Goal: Transaction & Acquisition: Book appointment/travel/reservation

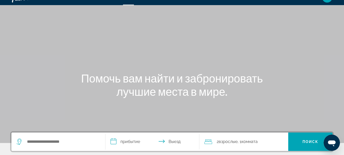
scroll to position [20, 0]
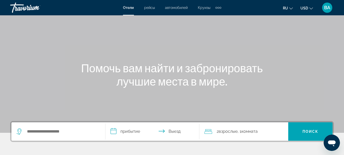
click at [148, 7] on span "рейсы" at bounding box center [149, 8] width 11 height 4
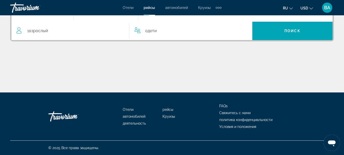
scroll to position [63, 0]
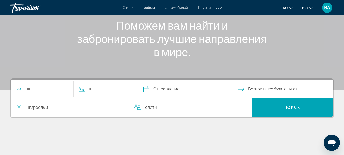
click at [176, 7] on span "автомобилей" at bounding box center [176, 8] width 23 height 4
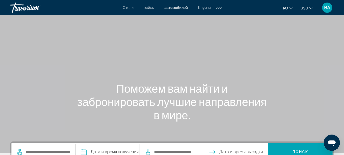
click at [205, 8] on span "Круизы" at bounding box center [204, 8] width 12 height 4
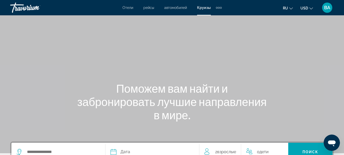
click at [206, 8] on span "Круизы" at bounding box center [204, 8] width 14 height 4
click at [204, 8] on span "Круизы" at bounding box center [204, 8] width 14 height 4
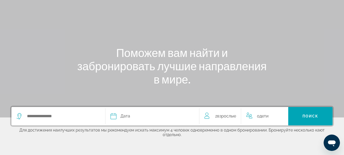
scroll to position [112, 0]
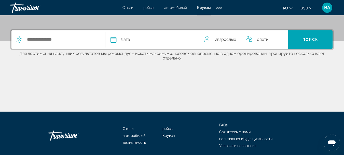
click at [219, 7] on div "Extra navigation items" at bounding box center [219, 8] width 2 height 2
click at [213, 16] on span "деятельность" at bounding box center [205, 17] width 23 height 4
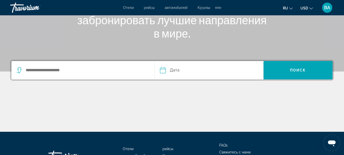
scroll to position [112, 0]
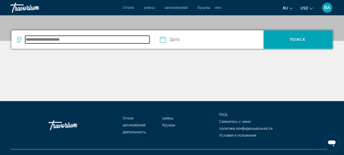
click at [71, 38] on input "Search destination" at bounding box center [87, 40] width 124 height 8
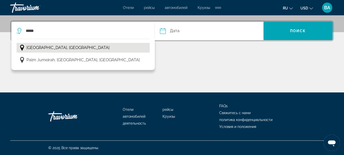
click at [71, 46] on span "Dubai, United Arab Emirates" at bounding box center [67, 47] width 83 height 7
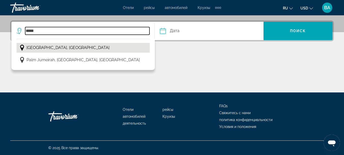
type input "**********"
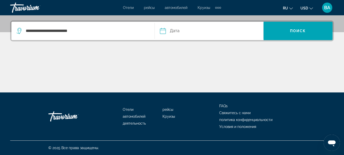
click at [164, 30] on input "Date" at bounding box center [186, 32] width 54 height 20
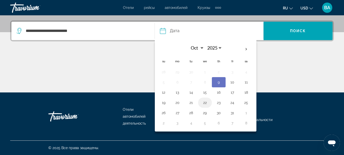
click at [204, 101] on button "22" at bounding box center [205, 102] width 8 height 7
type input "**********"
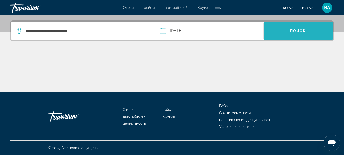
click at [297, 29] on span "Поиск" at bounding box center [298, 31] width 16 height 4
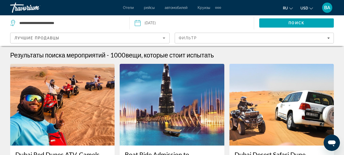
click at [126, 9] on span "Отели" at bounding box center [128, 8] width 11 height 4
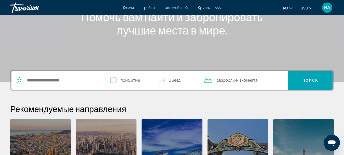
scroll to position [102, 0]
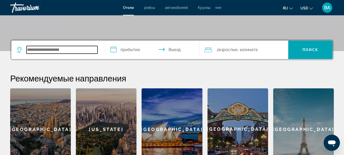
click at [54, 52] on input "Search hotel destination" at bounding box center [61, 50] width 71 height 8
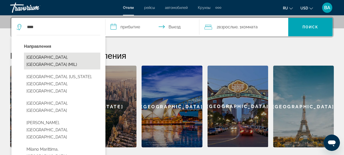
click at [49, 57] on button "Milan, Italy (MIL)" at bounding box center [62, 60] width 76 height 17
type input "**********"
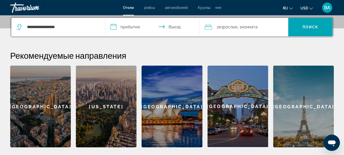
click at [113, 23] on input "**********" at bounding box center [153, 28] width 96 height 20
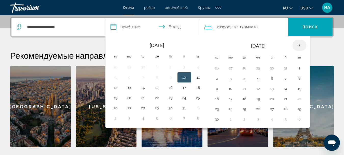
click at [300, 45] on th "Next month" at bounding box center [299, 45] width 14 height 11
click at [258, 77] on button "10" at bounding box center [258, 78] width 8 height 7
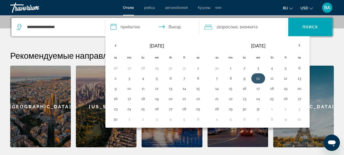
click at [258, 77] on button "10" at bounding box center [258, 78] width 8 height 7
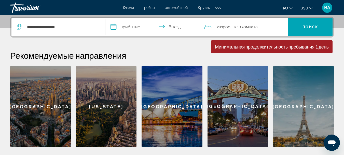
click at [117, 27] on input "**********" at bounding box center [153, 28] width 96 height 20
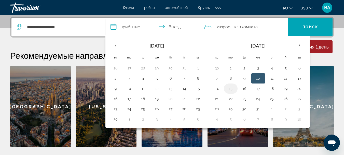
click at [230, 90] on button "15" at bounding box center [231, 88] width 8 height 7
click at [257, 80] on button "10" at bounding box center [258, 78] width 8 height 7
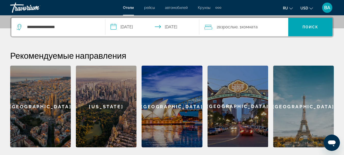
click at [113, 27] on input "**********" at bounding box center [153, 28] width 96 height 20
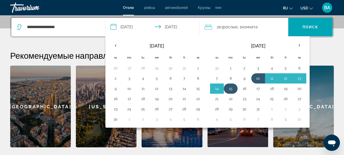
click at [232, 89] on button "15" at bounding box center [231, 88] width 8 height 7
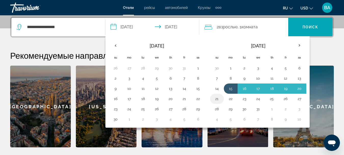
click at [218, 98] on button "21" at bounding box center [217, 98] width 8 height 7
type input "**********"
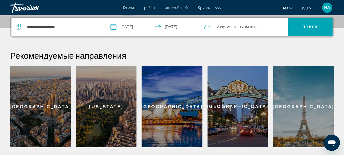
click at [208, 27] on icon "Travelers: 2 adults, 0 children" at bounding box center [208, 27] width 8 height 6
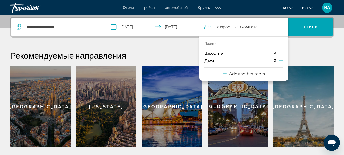
click at [280, 53] on icon "Increment adults" at bounding box center [280, 53] width 5 height 6
click at [268, 52] on icon "Decrement adults" at bounding box center [269, 52] width 5 height 5
click at [281, 62] on icon "Increment children" at bounding box center [280, 60] width 5 height 6
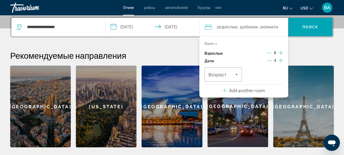
click at [269, 60] on icon "Decrement children" at bounding box center [269, 60] width 5 height 5
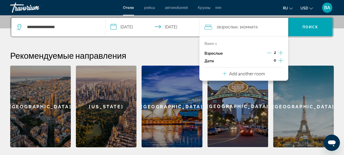
click at [227, 75] on div "Add another room" at bounding box center [244, 73] width 42 height 6
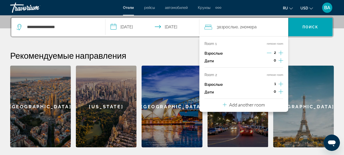
click at [279, 75] on button "remove room" at bounding box center [275, 74] width 16 height 3
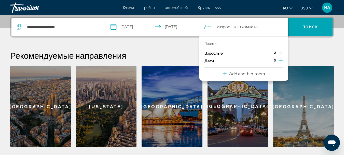
click at [299, 51] on h2 "Рекомендуемые направления" at bounding box center [172, 55] width 324 height 10
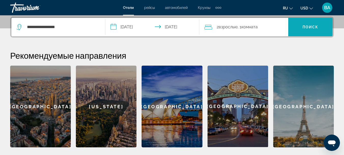
click at [310, 24] on span "Search" at bounding box center [310, 27] width 44 height 12
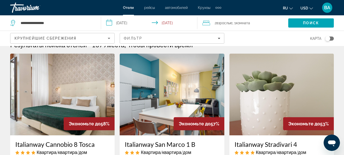
scroll to position [41, 0]
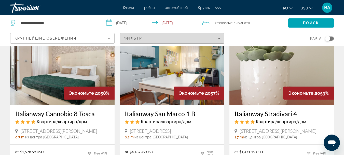
click at [218, 38] on icon "Filters" at bounding box center [219, 38] width 3 height 1
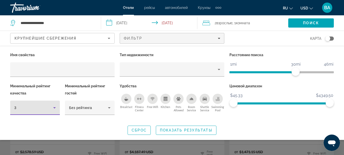
click at [55, 107] on icon "Hotel Filters" at bounding box center [54, 107] width 3 height 1
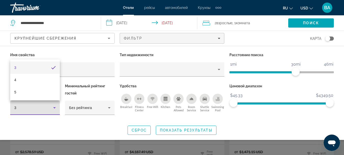
click at [52, 117] on div at bounding box center [172, 77] width 344 height 155
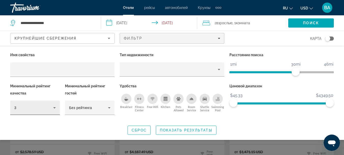
click at [54, 107] on icon "Hotel Filters" at bounding box center [54, 107] width 3 height 1
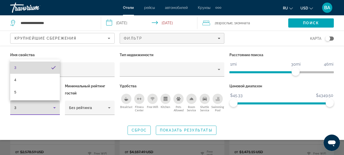
click at [26, 68] on mat-option "3" at bounding box center [35, 67] width 50 height 12
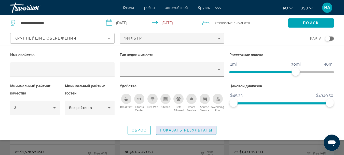
click at [181, 130] on span "Показать результаты" at bounding box center [186, 130] width 52 height 4
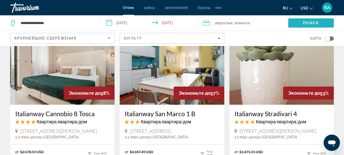
click at [324, 23] on span "Search" at bounding box center [311, 23] width 46 height 12
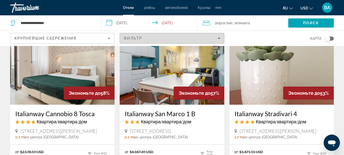
click at [218, 40] on span "Filters" at bounding box center [172, 38] width 104 height 12
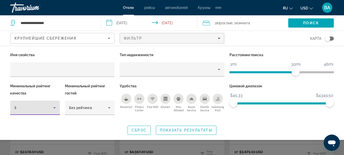
click at [49, 108] on div "3" at bounding box center [33, 107] width 39 height 6
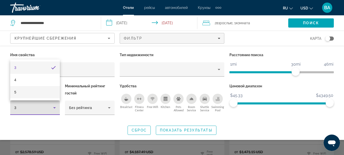
click at [22, 94] on mat-option "5" at bounding box center [35, 92] width 50 height 12
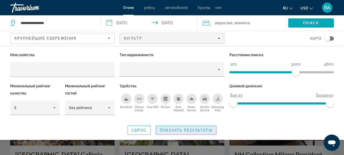
click at [175, 131] on span "Показать результаты" at bounding box center [186, 130] width 52 height 4
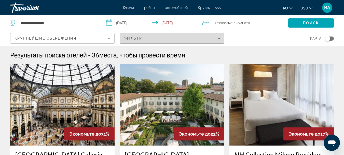
click at [216, 38] on div "Фильтр" at bounding box center [172, 38] width 96 height 4
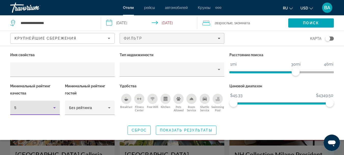
click at [53, 109] on icon "Hotel Filters" at bounding box center [54, 107] width 6 height 6
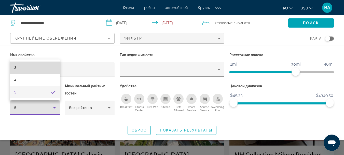
click at [46, 64] on mat-option "3" at bounding box center [35, 67] width 50 height 12
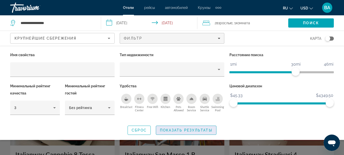
click at [202, 129] on span "Показать результаты" at bounding box center [186, 130] width 52 height 4
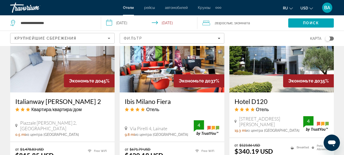
scroll to position [641, 0]
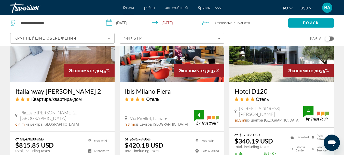
click at [272, 60] on img "Main content" at bounding box center [281, 41] width 104 height 81
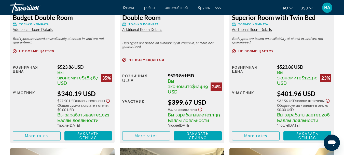
scroll to position [865, 0]
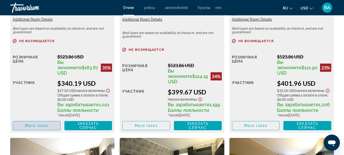
click at [41, 131] on span "Main content" at bounding box center [36, 125] width 47 height 12
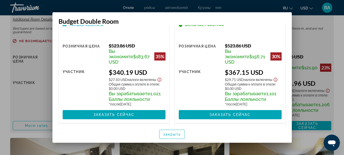
scroll to position [0, 0]
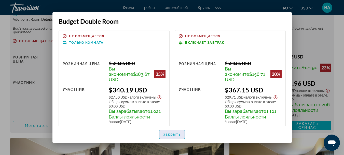
click at [176, 133] on span "закрыть" at bounding box center [172, 134] width 18 height 4
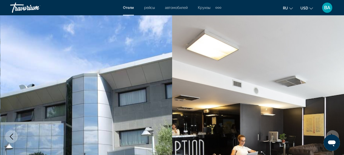
scroll to position [865, 0]
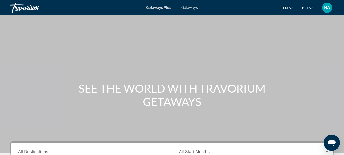
click at [192, 7] on span "Getaways" at bounding box center [189, 8] width 17 height 4
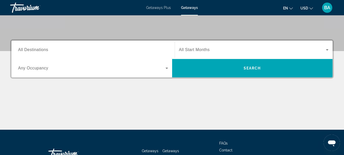
scroll to position [92, 0]
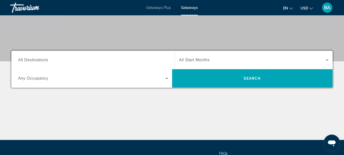
click at [20, 58] on span "All Destinations" at bounding box center [33, 60] width 30 height 4
click at [20, 58] on input "Destination All Destinations" at bounding box center [93, 60] width 150 height 6
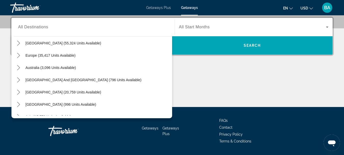
scroll to position [61, 0]
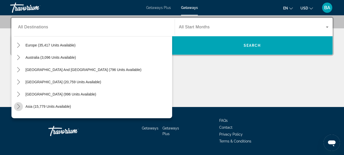
click at [19, 107] on icon "Toggle Asia (15,779 units available) submenu" at bounding box center [18, 106] width 3 height 5
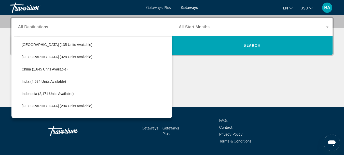
scroll to position [145, 0]
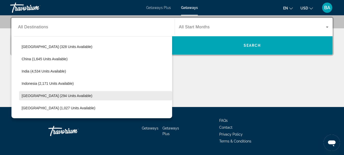
click at [25, 94] on span "[GEOGRAPHIC_DATA] (294 units available)" at bounding box center [57, 95] width 71 height 4
type input "**********"
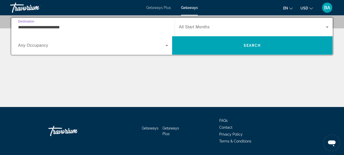
click at [22, 47] on span "Any Occupancy" at bounding box center [33, 45] width 30 height 4
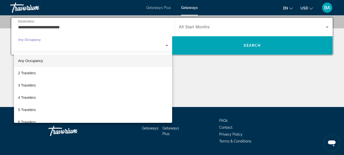
click at [212, 77] on div at bounding box center [172, 77] width 344 height 155
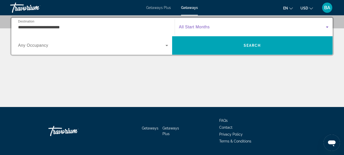
click at [327, 27] on icon "Search widget" at bounding box center [327, 26] width 3 height 1
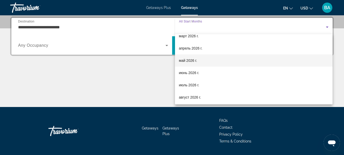
scroll to position [105, 0]
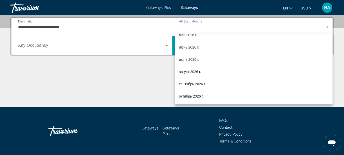
click at [161, 75] on div at bounding box center [172, 77] width 344 height 155
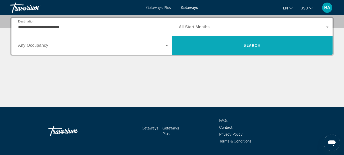
click at [260, 45] on span "Search" at bounding box center [252, 45] width 17 height 4
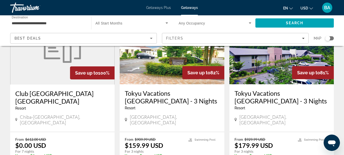
scroll to position [71, 0]
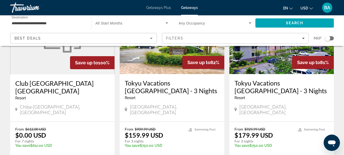
click at [63, 55] on figure "Main content" at bounding box center [62, 33] width 104 height 81
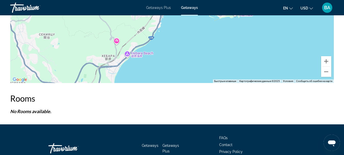
scroll to position [749, 0]
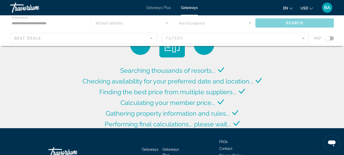
scroll to position [61, 0]
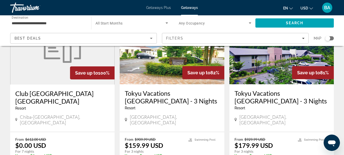
click at [190, 78] on div "Save up to 82%" at bounding box center [203, 72] width 42 height 13
click at [158, 67] on img "Main content" at bounding box center [172, 43] width 104 height 81
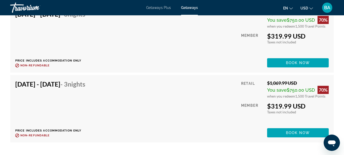
scroll to position [1772, 0]
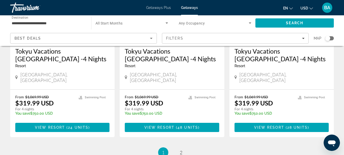
scroll to position [692, 0]
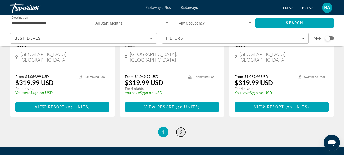
click at [179, 127] on link "page 2" at bounding box center [180, 131] width 9 height 9
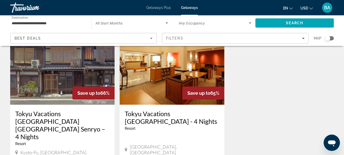
scroll to position [51, 0]
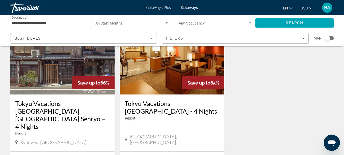
click at [165, 79] on img "Main content" at bounding box center [172, 53] width 104 height 81
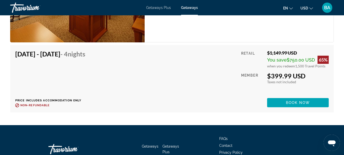
scroll to position [967, 0]
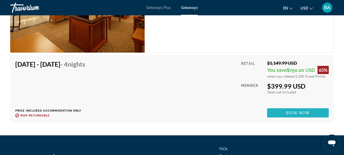
click at [282, 112] on span "Main content" at bounding box center [298, 112] width 62 height 12
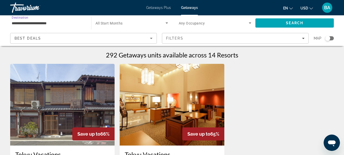
click at [54, 25] on input "**********" at bounding box center [48, 23] width 73 height 6
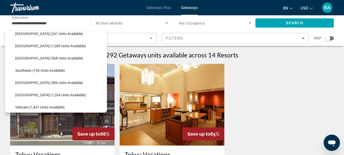
scroll to position [236, 0]
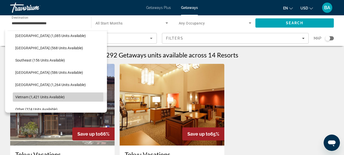
click at [49, 96] on span "Vietnam (1,421 units available)" at bounding box center [39, 97] width 49 height 4
type input "**********"
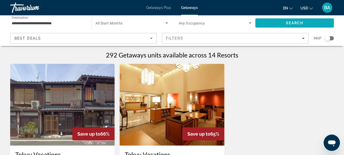
click at [303, 23] on span "Search" at bounding box center [294, 23] width 17 height 4
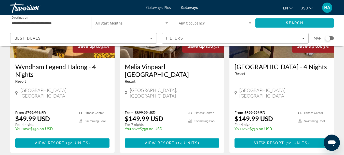
scroll to position [672, 0]
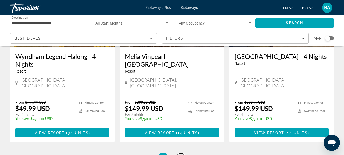
click at [183, 153] on link "page 2" at bounding box center [180, 157] width 9 height 9
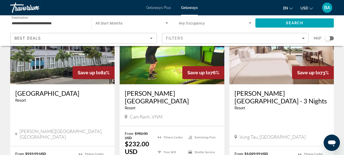
scroll to position [71, 0]
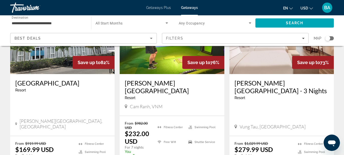
click at [147, 59] on img "Main content" at bounding box center [172, 32] width 104 height 81
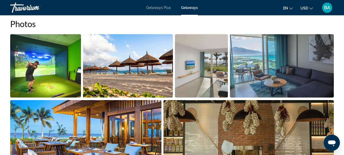
scroll to position [346, 0]
